Goal: Task Accomplishment & Management: Use online tool/utility

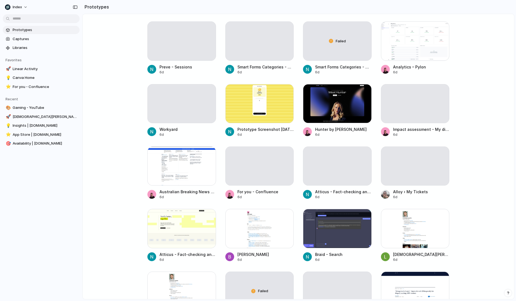
scroll to position [828, 0]
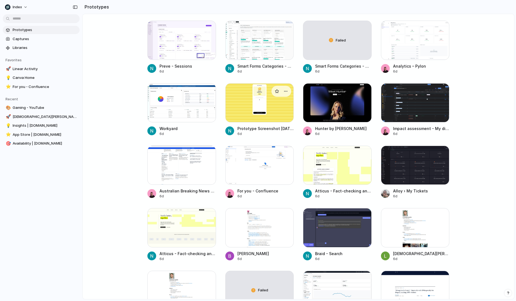
click at [293, 101] on div at bounding box center [259, 102] width 69 height 39
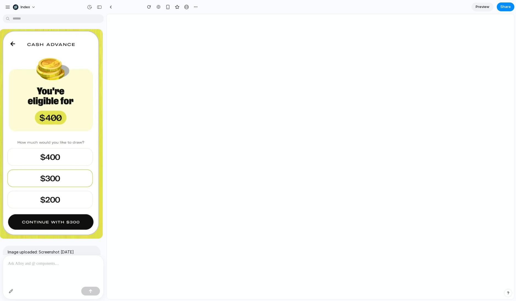
scroll to position [897, 0]
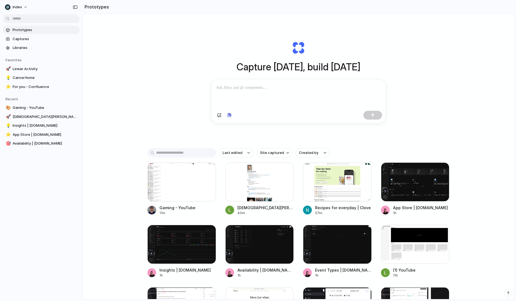
click at [142, 68] on div "Capture today, build tomorrow Clone web app Clone screenshot Start from existin…" at bounding box center [299, 171] width 432 height 314
click at [161, 180] on div at bounding box center [181, 181] width 69 height 39
click at [149, 83] on div "Capture today, build tomorrow Clone web app Clone screenshot Start from existin…" at bounding box center [299, 171] width 432 height 314
click at [151, 83] on div "Capture today, build tomorrow Clone web app Clone screenshot Start from existin…" at bounding box center [299, 171] width 432 height 314
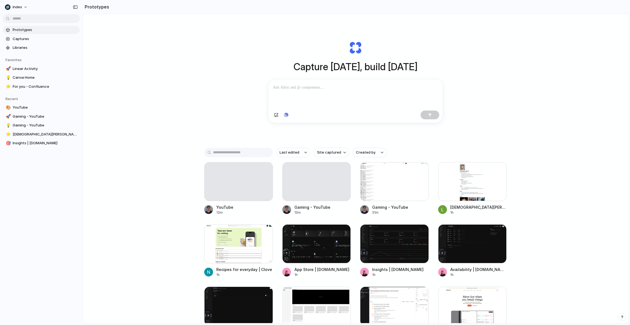
click at [142, 194] on div "Capture today, build tomorrow Clone web app Clone screenshot Start from existin…" at bounding box center [355, 183] width 545 height 339
click at [301, 194] on div at bounding box center [316, 181] width 69 height 39
click at [238, 194] on div at bounding box center [238, 181] width 69 height 39
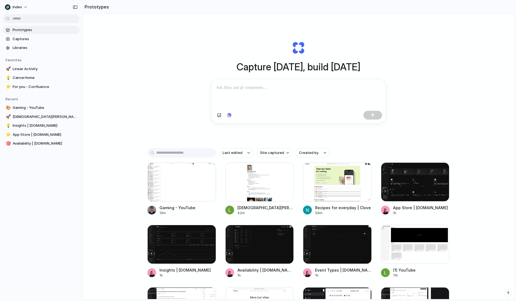
click at [125, 59] on div "Capture today, build tomorrow Clone web app Clone screenshot Start from existin…" at bounding box center [299, 171] width 432 height 314
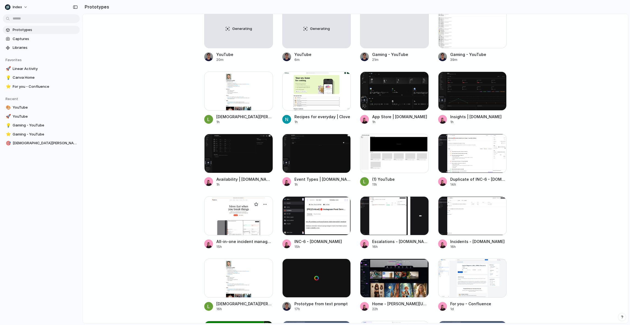
scroll to position [153, 0]
click at [235, 219] on div at bounding box center [238, 215] width 69 height 39
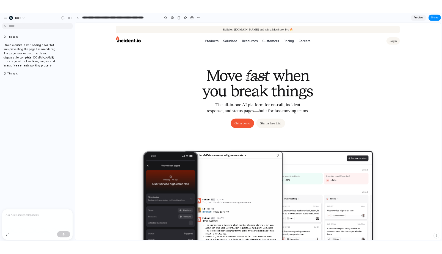
scroll to position [309, 0]
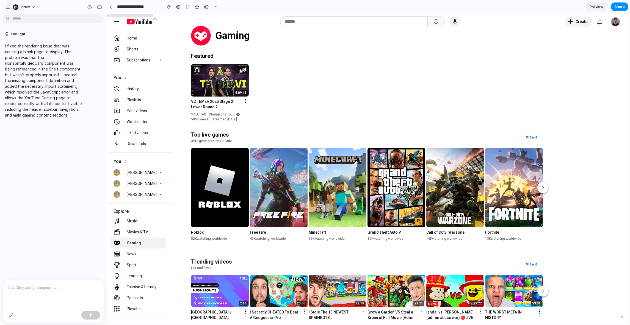
scroll to position [327, 0]
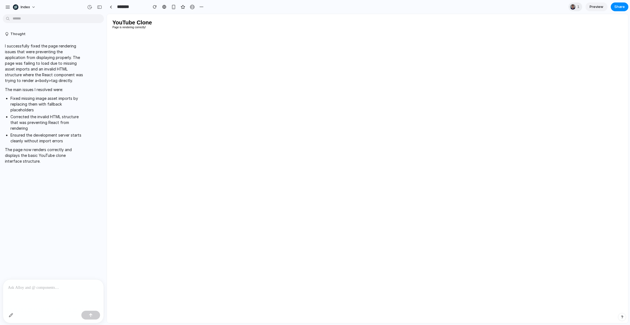
click at [256, 34] on html "YouTube Clone Page is rendering correctly!" at bounding box center [367, 24] width 521 height 20
drag, startPoint x: 256, startPoint y: 82, endPoint x: 72, endPoint y: -9, distance: 205.5
click at [107, 14] on html "YouTube Clone Page is rendering correctly!" at bounding box center [367, 24] width 521 height 20
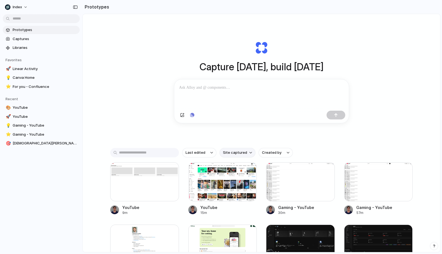
click at [237, 155] on span "Site captured" at bounding box center [235, 152] width 24 height 5
type input "*******"
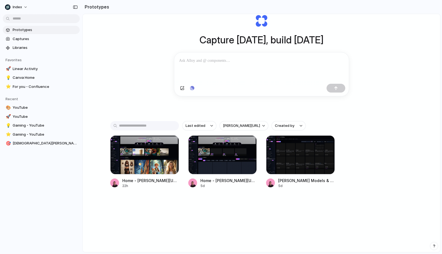
scroll to position [29, 0]
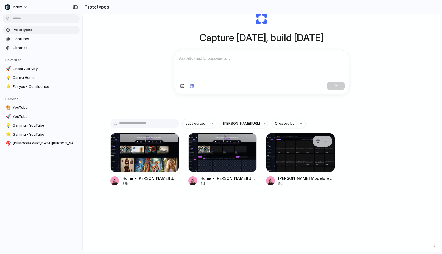
click at [275, 162] on div at bounding box center [300, 152] width 69 height 39
click at [218, 163] on div at bounding box center [222, 152] width 69 height 39
click at [143, 163] on div at bounding box center [144, 152] width 69 height 39
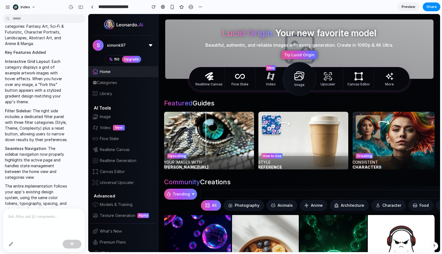
drag, startPoint x: 105, startPoint y: 22, endPoint x: 85, endPoint y: 22, distance: 20.1
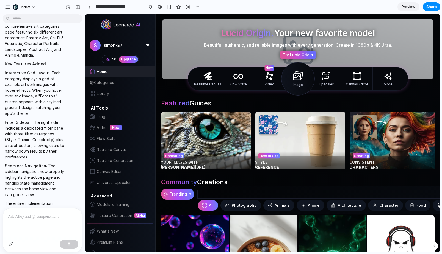
scroll to position [243, 0]
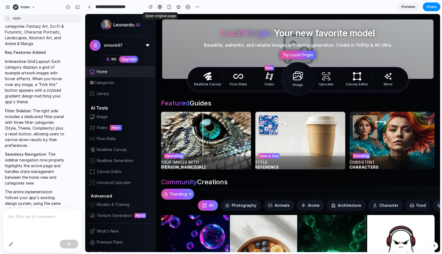
click at [160, 6] on div at bounding box center [160, 7] width 4 height 4
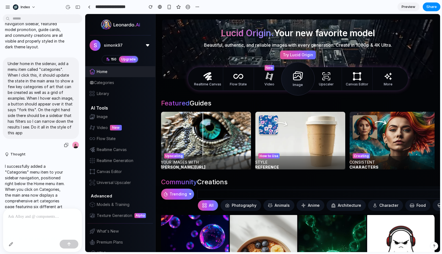
scroll to position [57, 0]
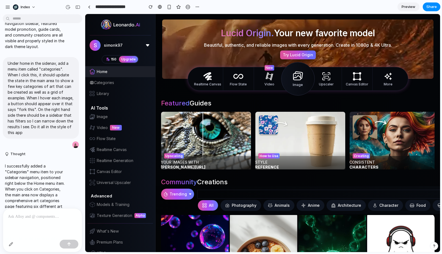
click at [112, 77] on div "Categories" at bounding box center [120, 82] width 70 height 11
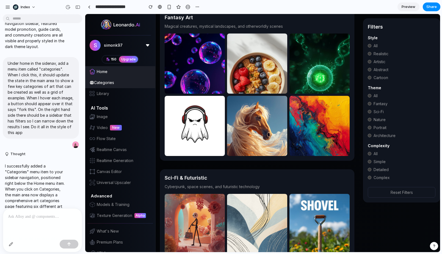
scroll to position [0, 0]
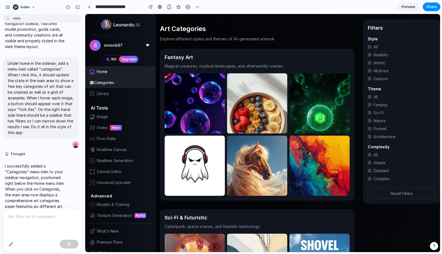
click at [169, 5] on div "button" at bounding box center [169, 7] width 5 height 5
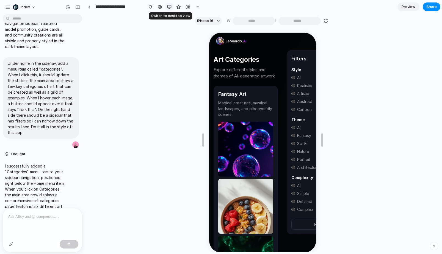
click at [169, 6] on div "button" at bounding box center [169, 7] width 4 height 4
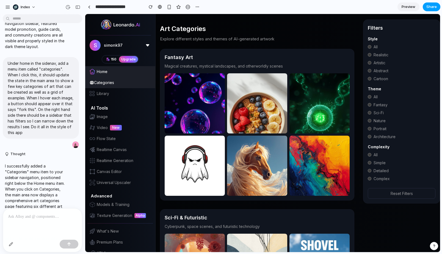
click at [434, 10] on button "Share" at bounding box center [431, 6] width 18 height 9
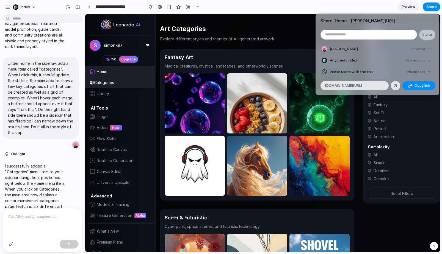
click at [248, 140] on div "Share ' Home - Leonardo.Ai ' Invite Simon Kubica Creator Anyone at Index Full a…" at bounding box center [221, 127] width 442 height 254
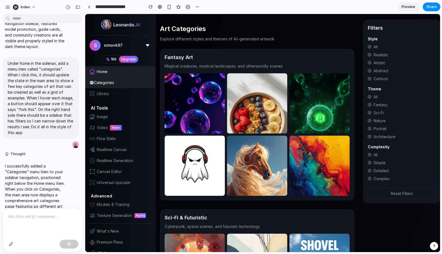
click at [228, 36] on p "Explore different styles and themes of AI-generated artwork" at bounding box center [257, 39] width 194 height 6
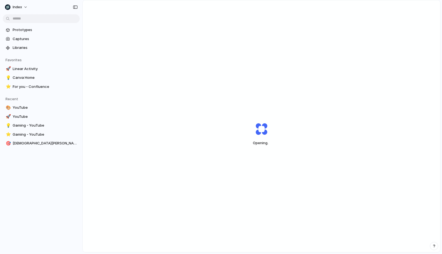
click at [127, 68] on div "Opening ." at bounding box center [261, 133] width 357 height 267
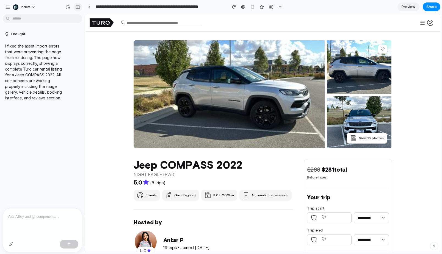
click at [76, 4] on button "button" at bounding box center [77, 7] width 9 height 9
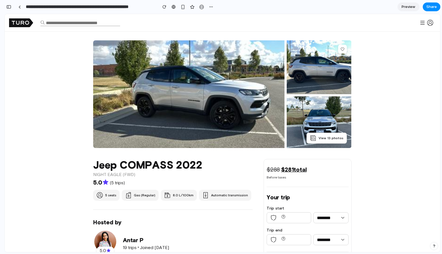
click at [218, 71] on img at bounding box center [188, 95] width 191 height 110
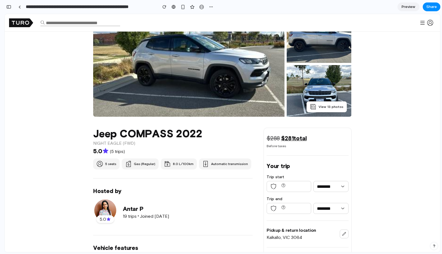
scroll to position [88, 0]
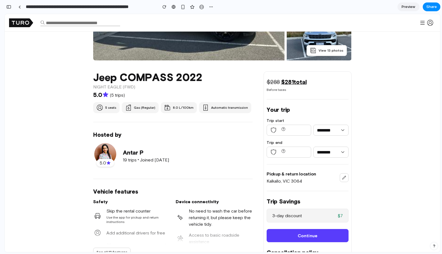
click at [295, 77] on div "$288 $281 total Before taxes Your trip Trip start ******** ******** ******* ***…" at bounding box center [307, 241] width 88 height 341
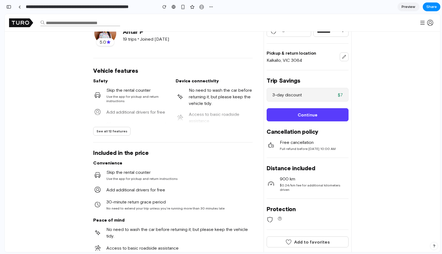
scroll to position [0, 0]
